Goal: Navigation & Orientation: Locate item on page

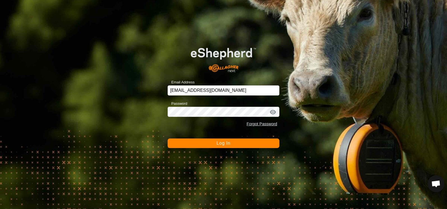
click at [225, 142] on span "Log In" at bounding box center [223, 143] width 14 height 5
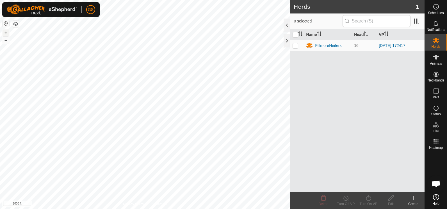
click at [6, 33] on button "+" at bounding box center [6, 32] width 7 height 7
click at [6, 32] on button "+" at bounding box center [6, 32] width 7 height 7
click at [7, 41] on button "–" at bounding box center [6, 40] width 7 height 7
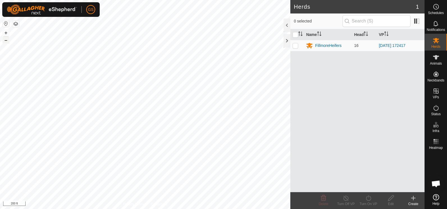
click at [8, 41] on button "–" at bounding box center [6, 40] width 7 height 7
click at [9, 41] on button "–" at bounding box center [6, 40] width 7 height 7
